Goal: Task Accomplishment & Management: Manage account settings

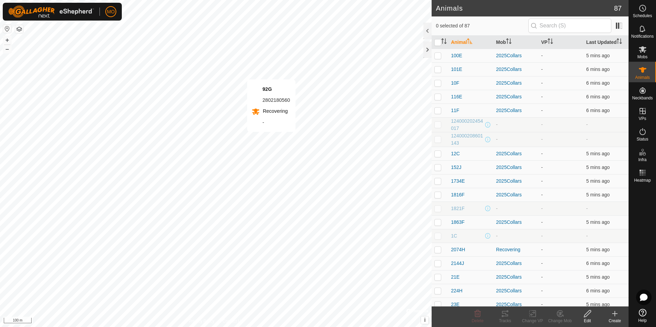
checkbox input "true"
checkbox input "false"
